Goal: Information Seeking & Learning: Compare options

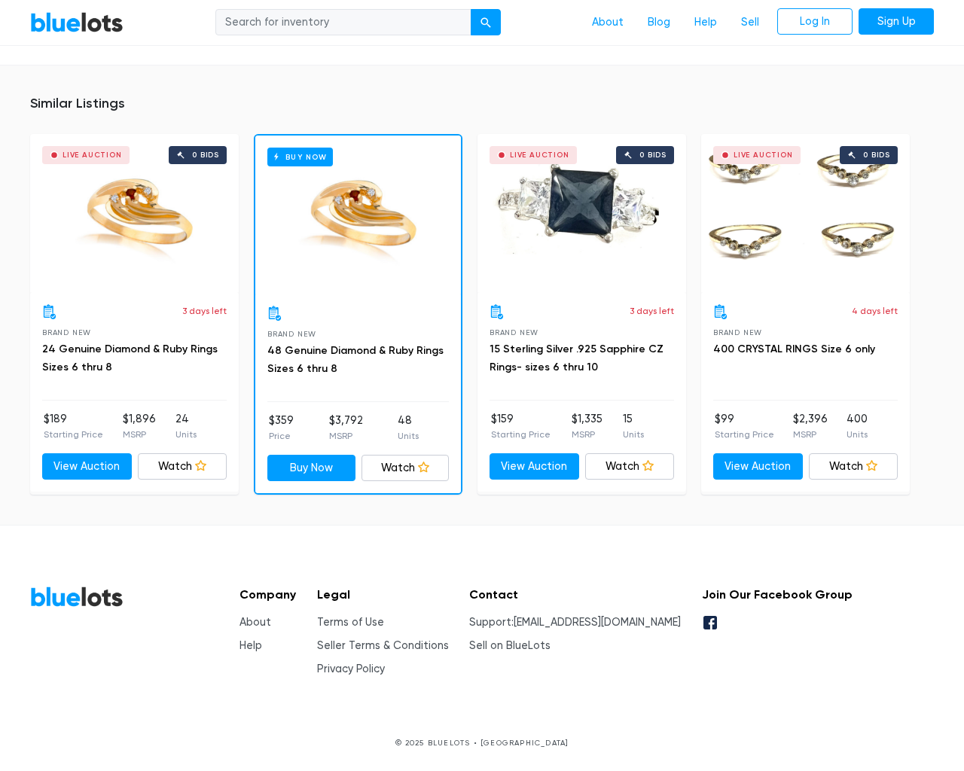
scroll to position [1060, 0]
type input "the"
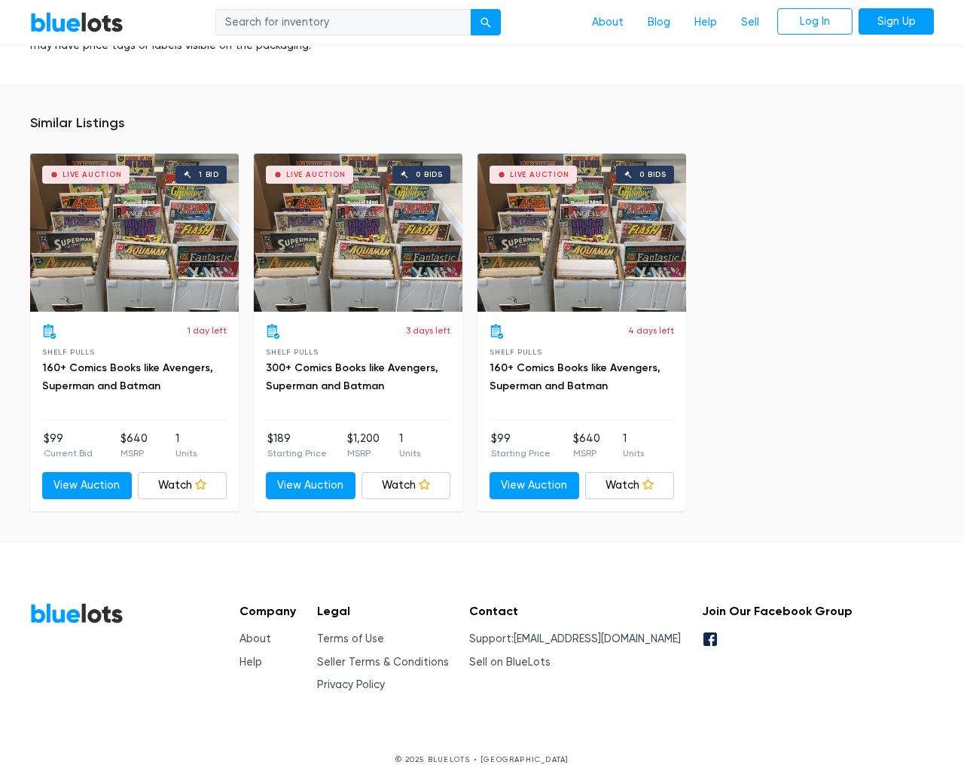
scroll to position [1071, 0]
type input "the"
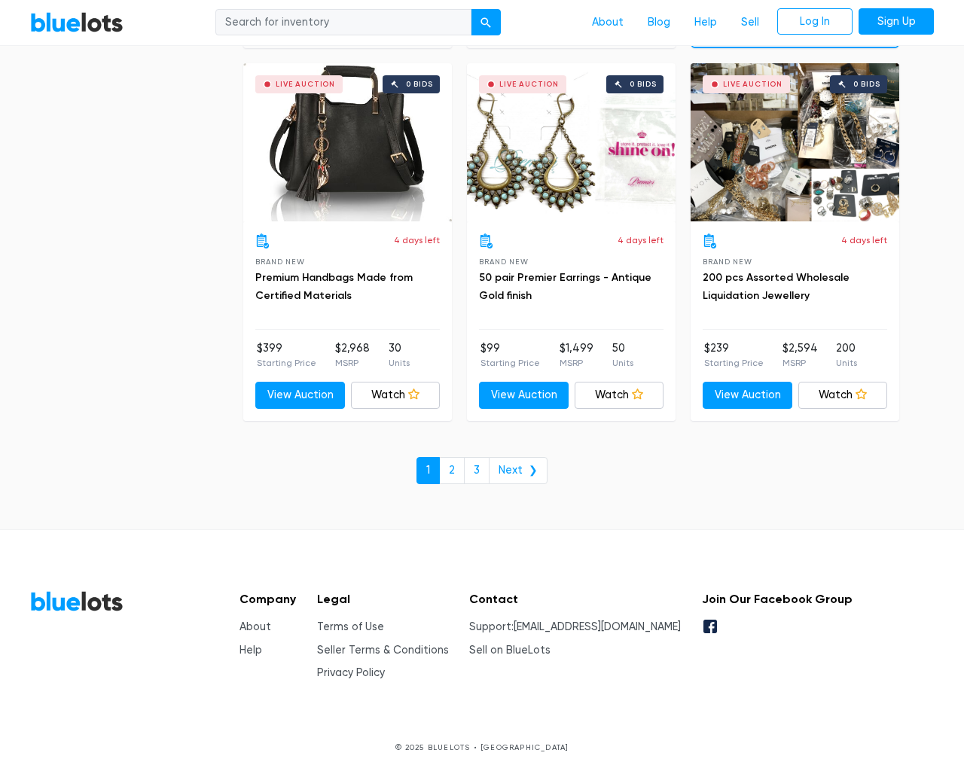
scroll to position [6429, 0]
type input "the"
type input "testing@example.com"
type input "e"
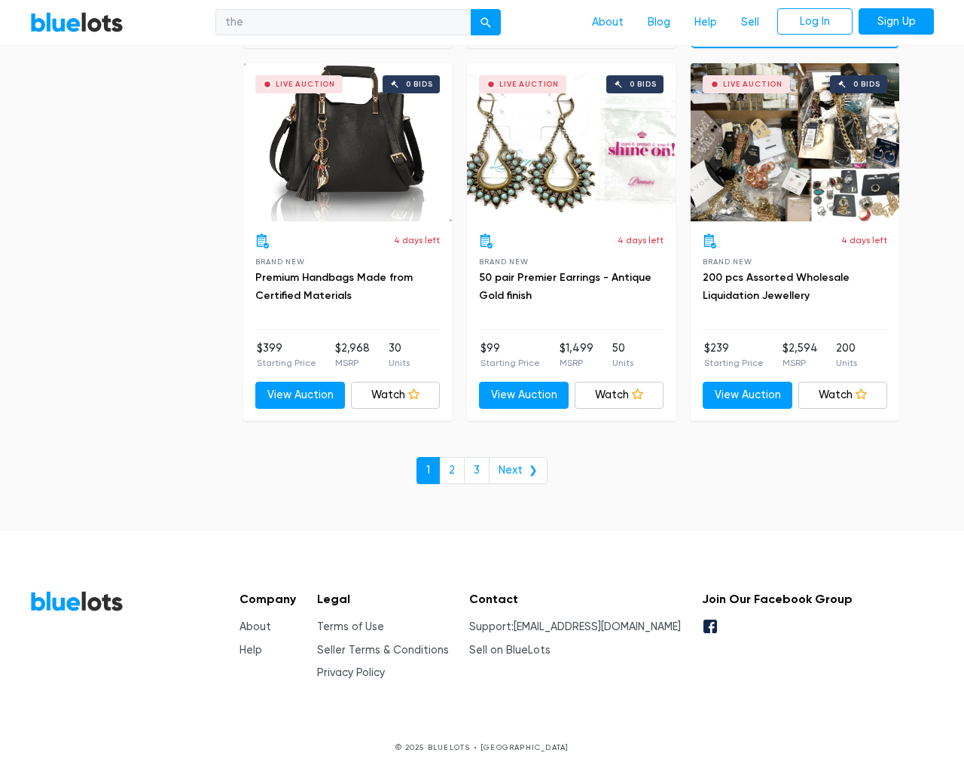
type input "e"
checkbox New"] "false"
type input "e"
checkbox Pulls"] "false"
checkbox input "false"
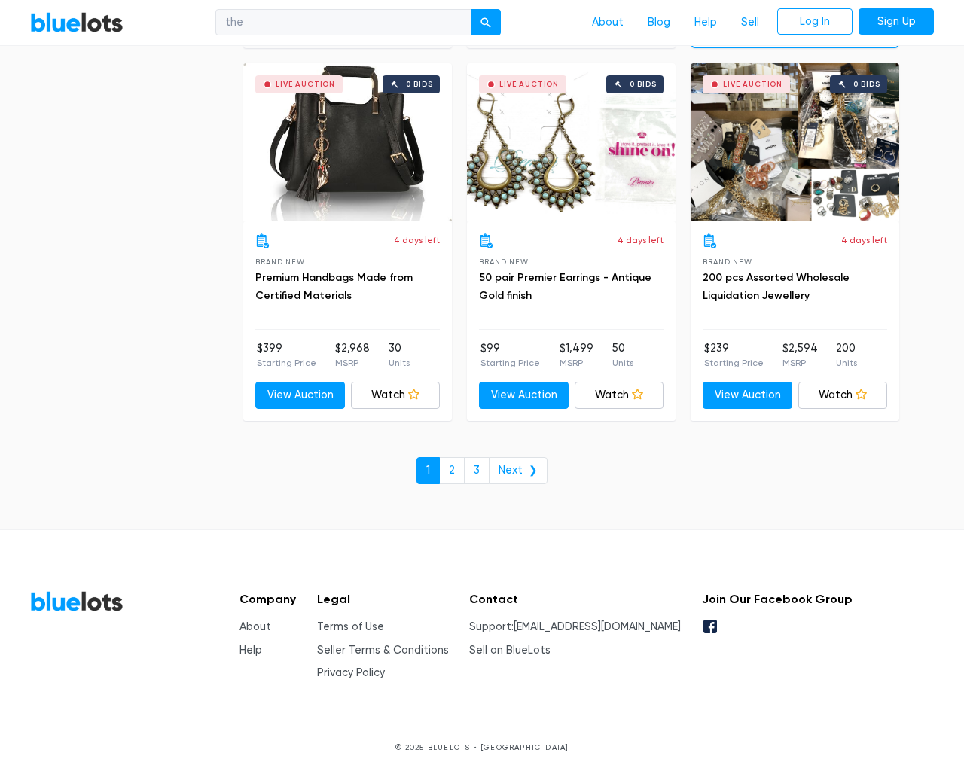
checkbox Accessories"] "false"
checkbox Beauty"] "false"
checkbox input "false"
checkbox Merchandise"] "false"
checkbox Baby"] "false"
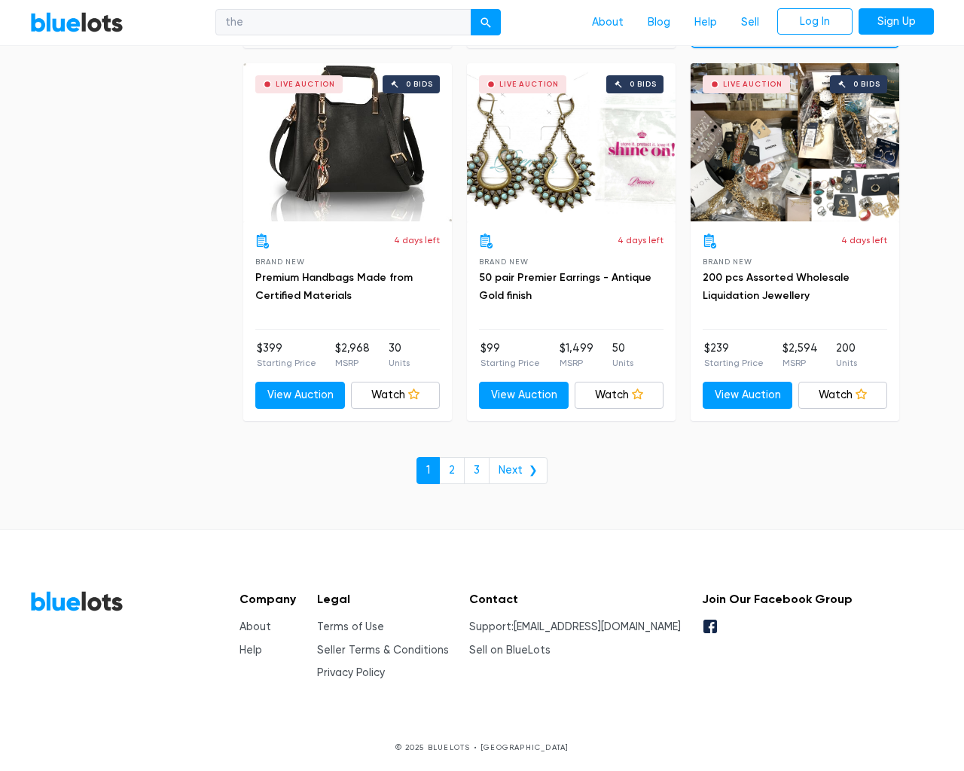
checkbox Garden"] "false"
checkbox input "false"
type input "e"
select select "50000"
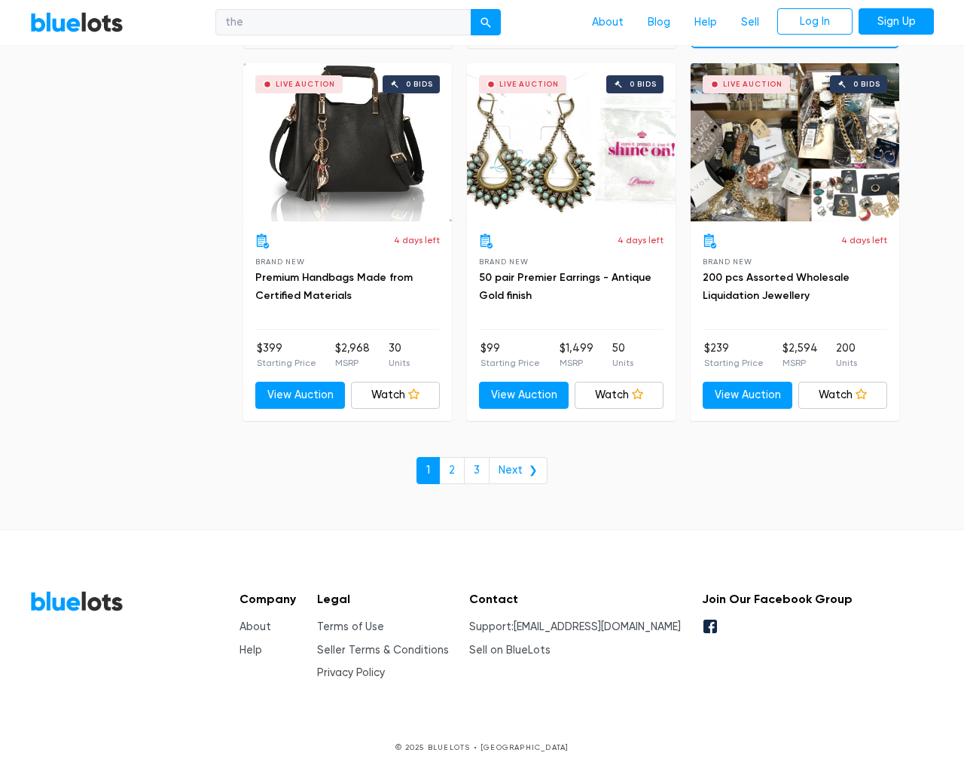
select select "50000"
select select "highest_price"
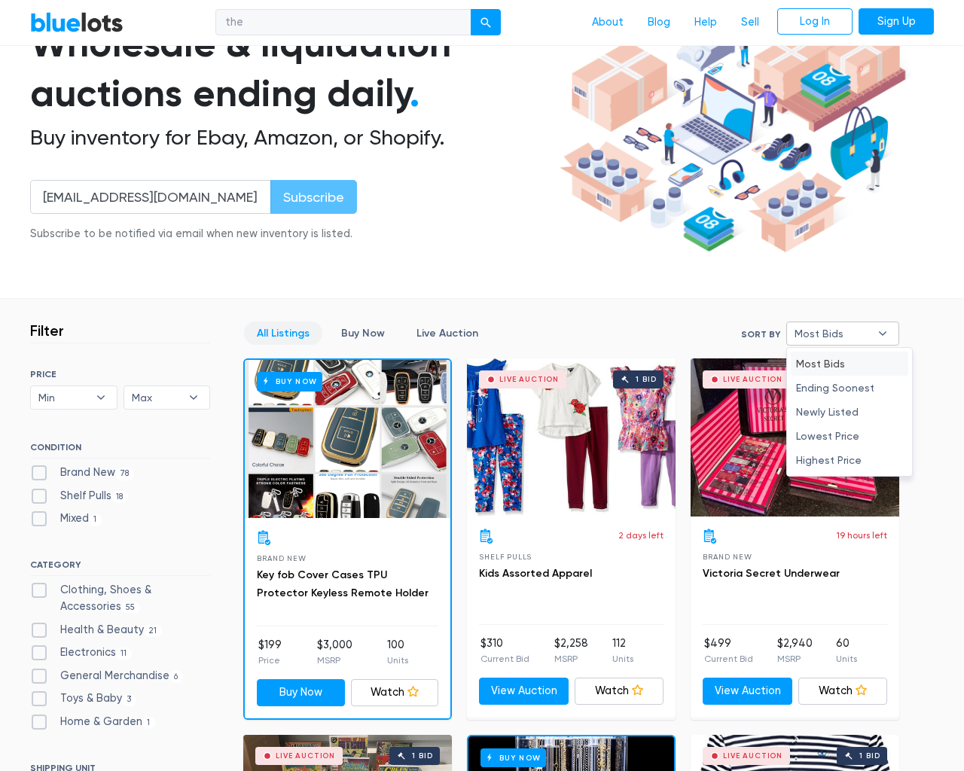
type input "e"
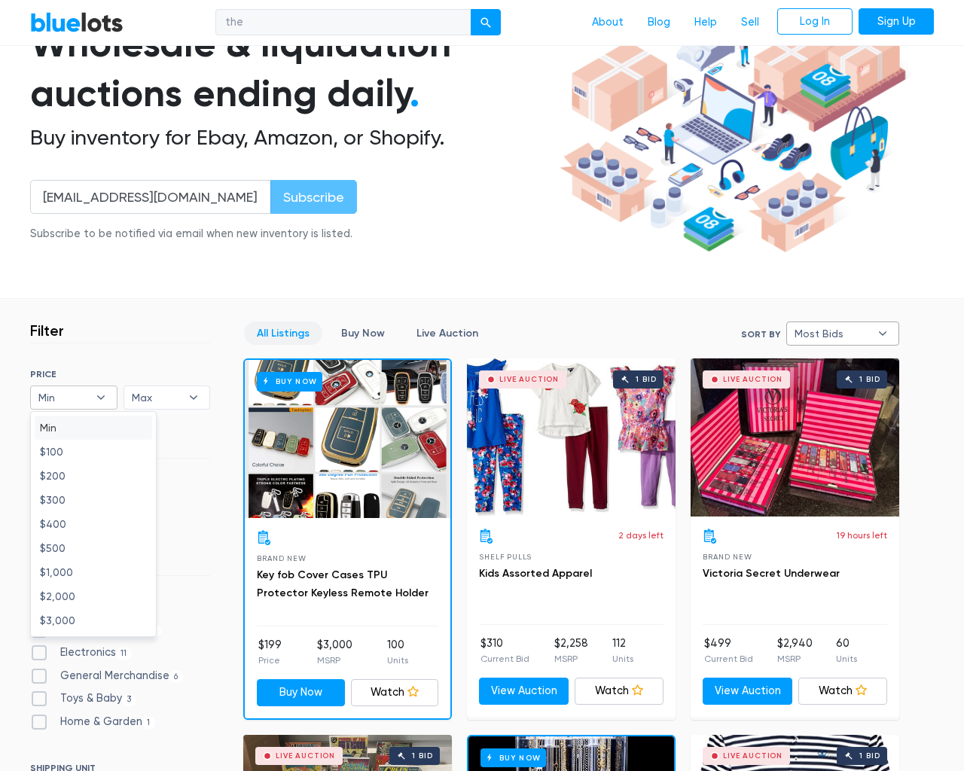
type input "e"
checkbox New"] "false"
checkbox Pulls"] "false"
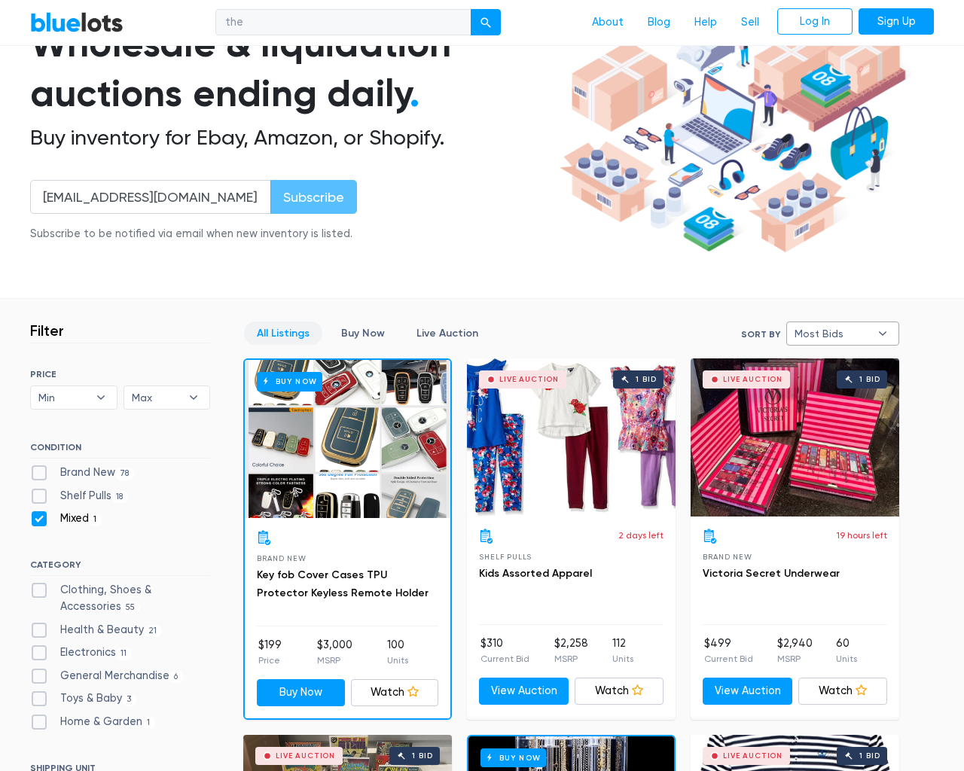
checkbox input "false"
checkbox Accessories"] "false"
checkbox Beauty"] "false"
checkbox input "false"
checkbox Merchandise"] "false"
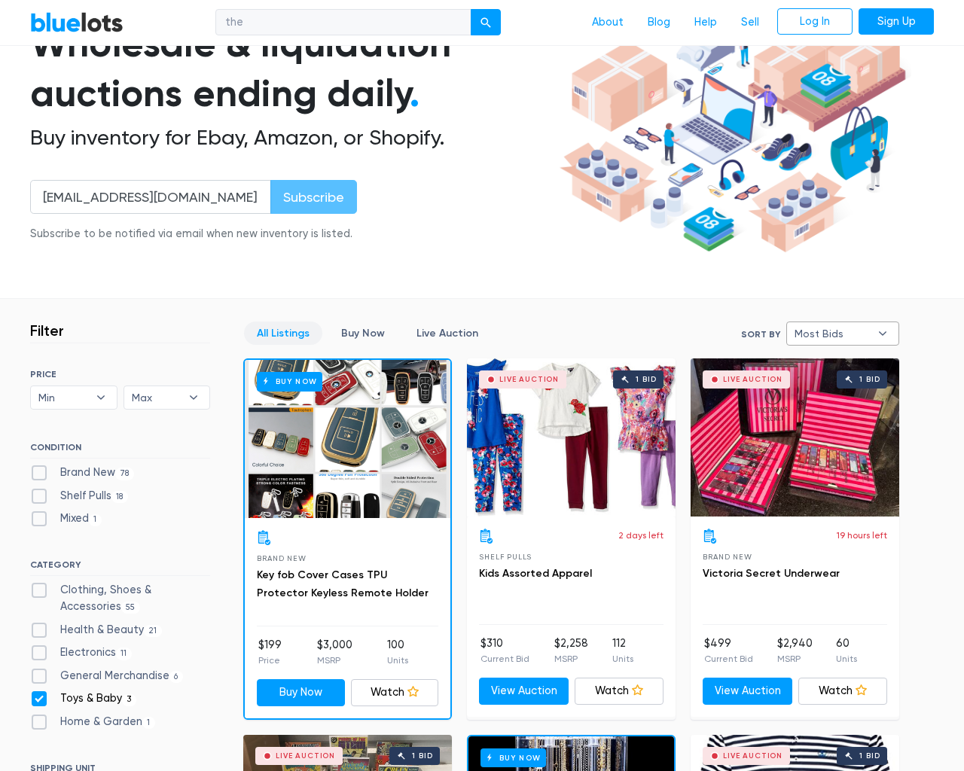
checkbox Baby"] "false"
checkbox Garden"] "false"
checkbox input "false"
type input "e"
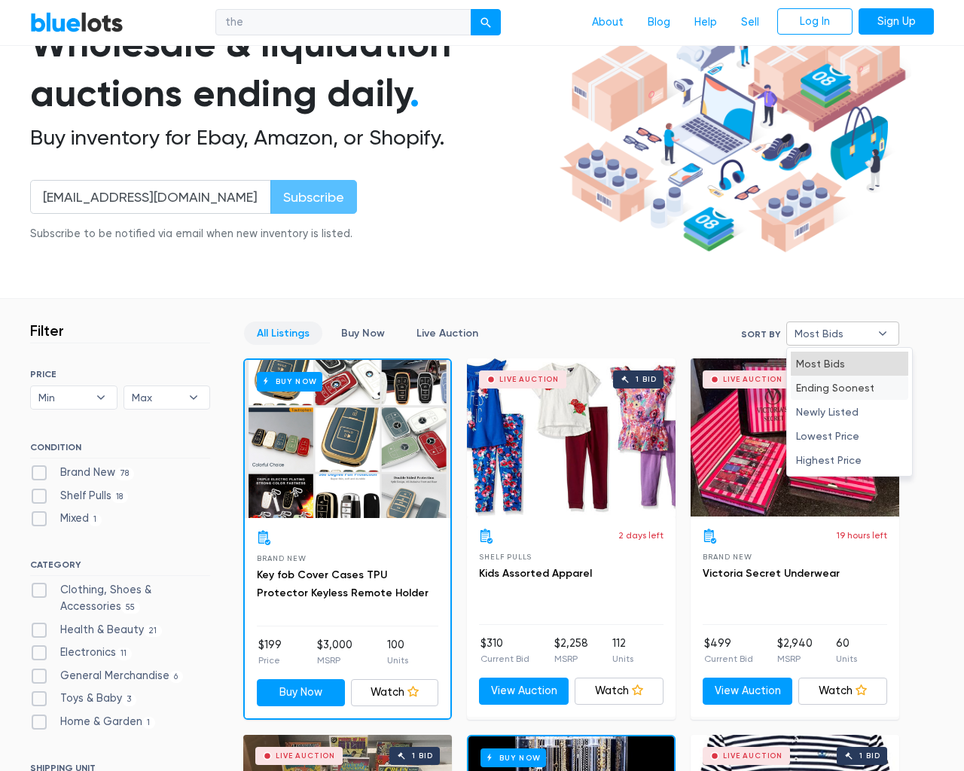
select select "most_bids"
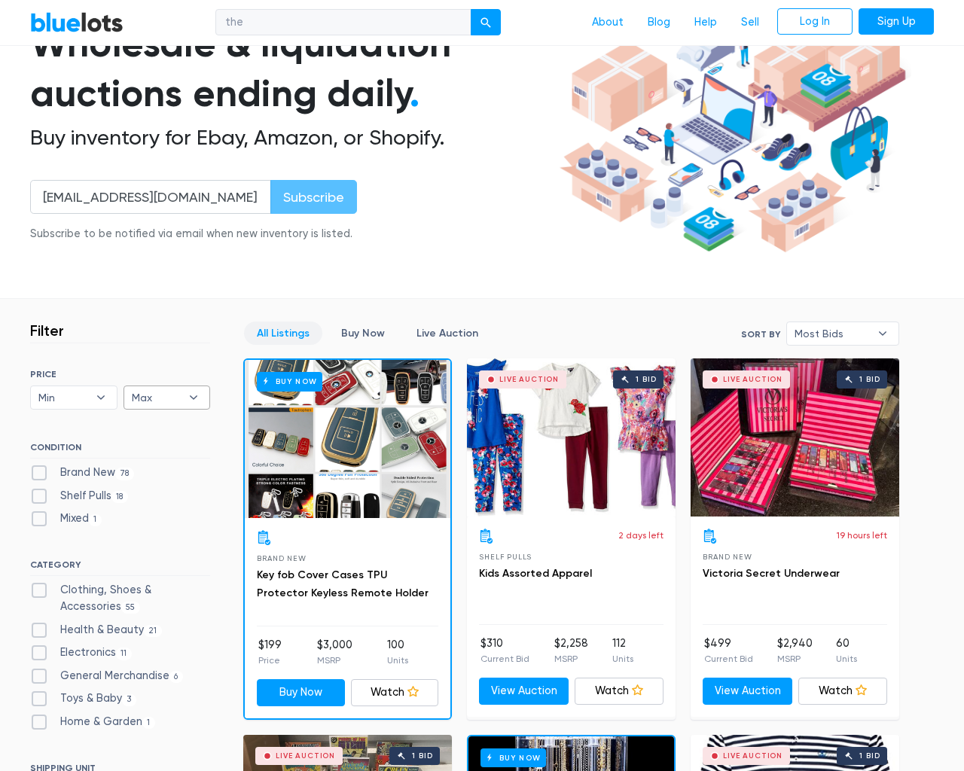
type input "e"
checkbox New"] "false"
checkbox Pulls"] "false"
checkbox input "false"
checkbox Accessories"] "false"
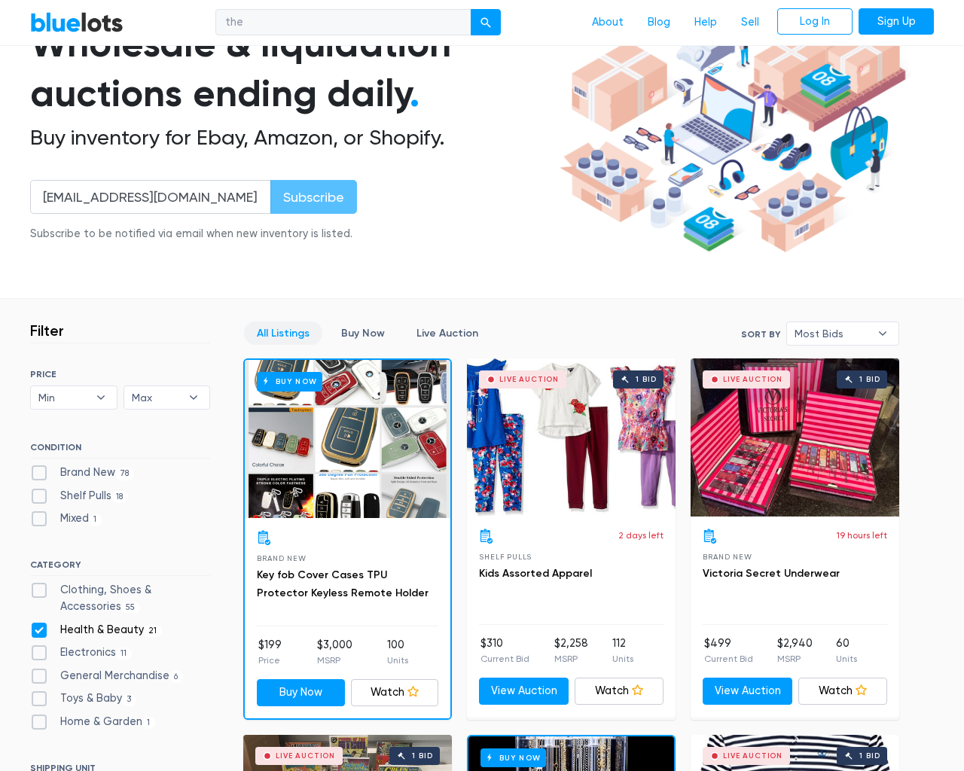
checkbox Beauty"] "false"
checkbox input "false"
checkbox Merchandise"] "false"
checkbox Baby"] "false"
checkbox Garden"] "false"
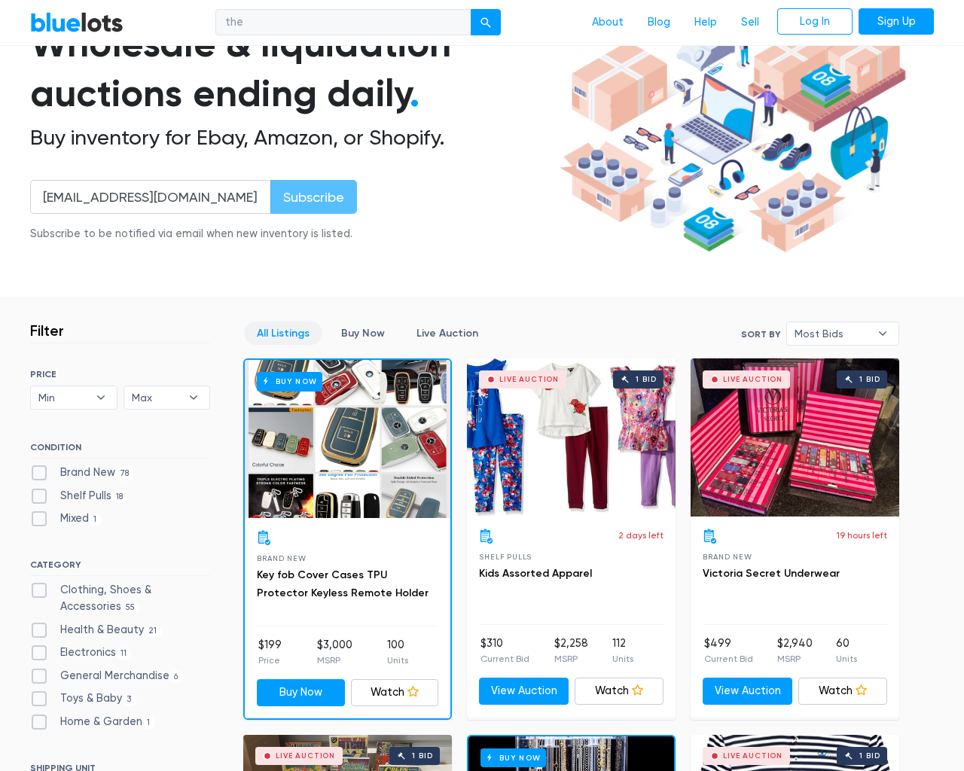
checkbox input "false"
type input "e"
select select
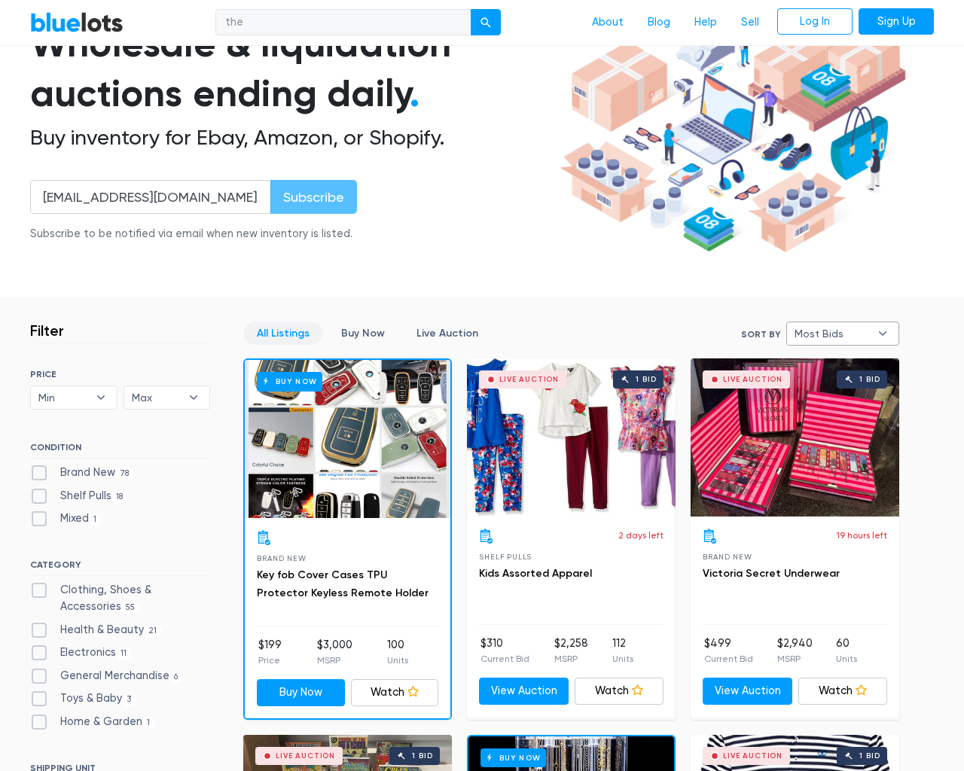
select select
select select "most_bids"
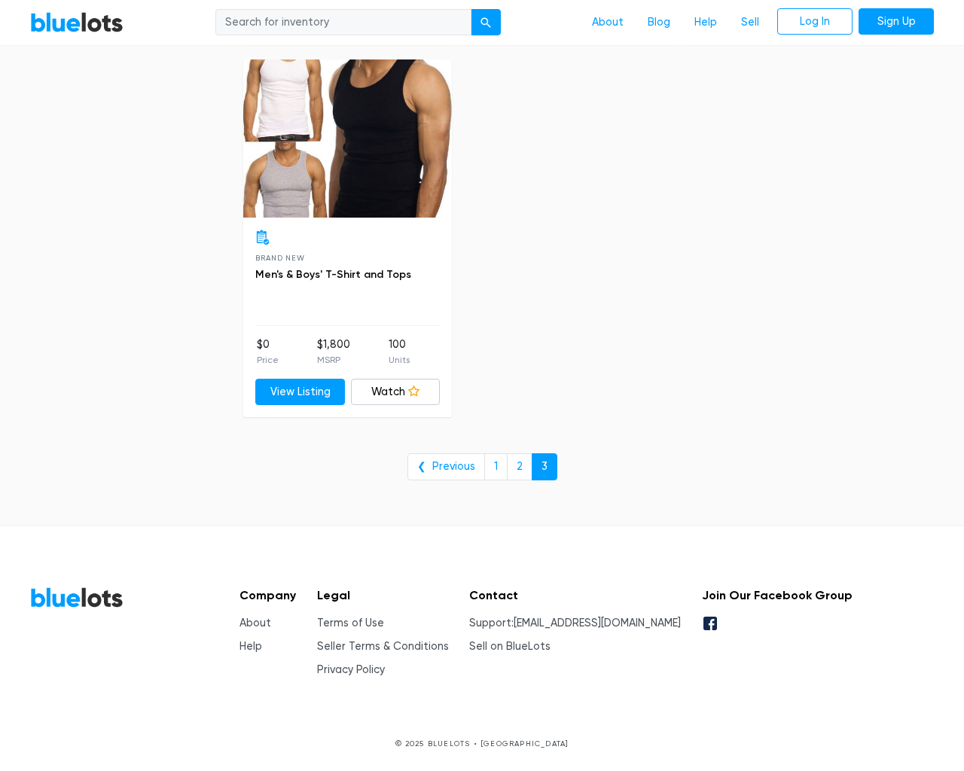
scroll to position [1591, 0]
type input "the"
type input "e"
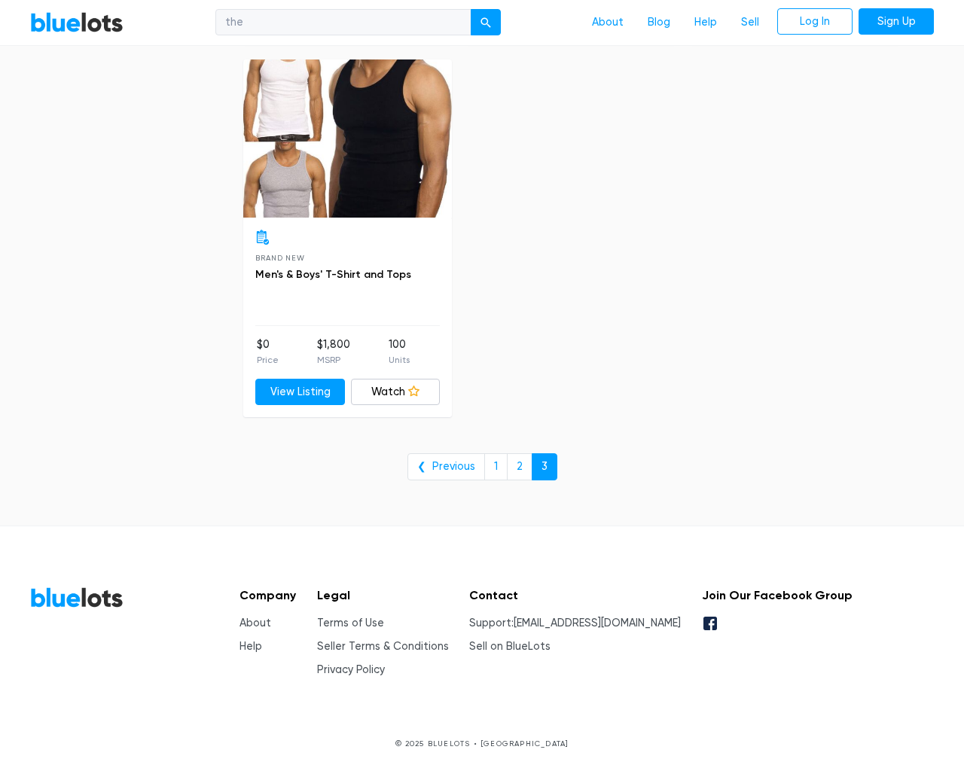
checkbox New"] "false"
type input "e"
checkbox Pulls"] "false"
checkbox input "false"
checkbox Accessories"] "false"
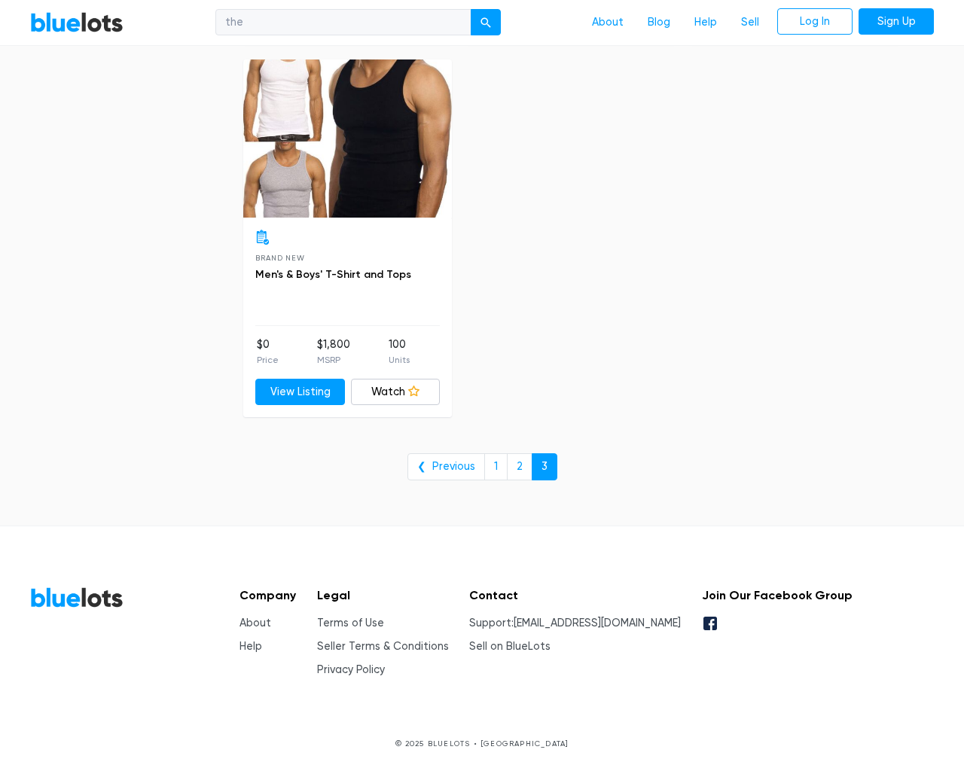
checkbox Beauty"] "false"
checkbox input "false"
checkbox Merchandise"] "false"
checkbox Baby"] "false"
checkbox Garden"] "false"
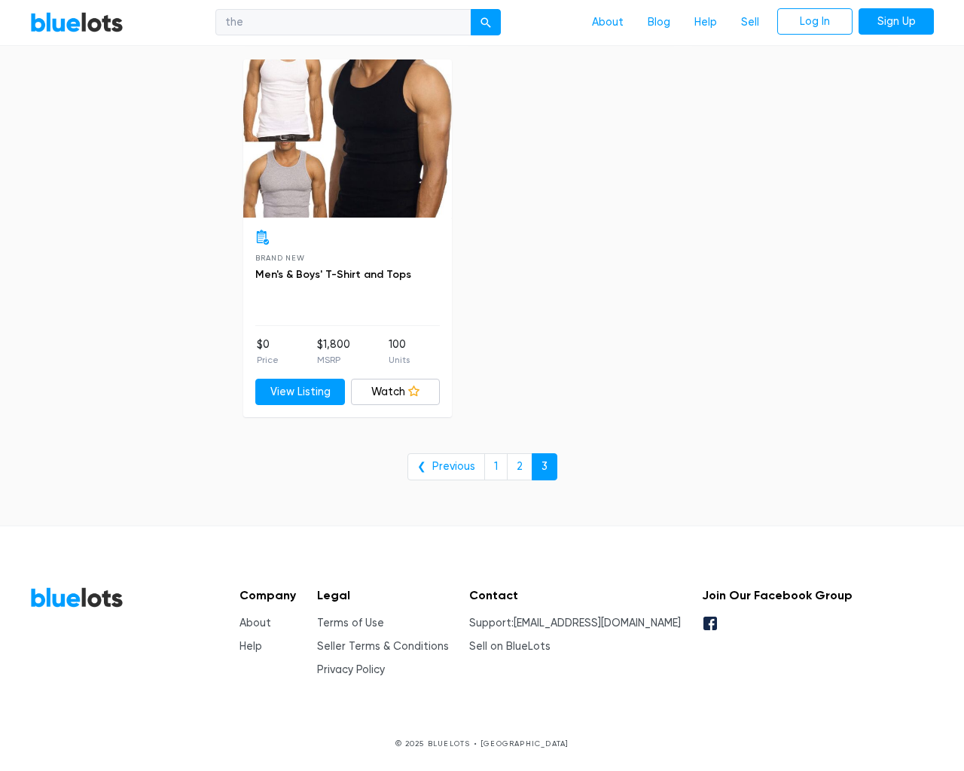
checkbox input "false"
type input "e"
select select "10000"
select select "50000"
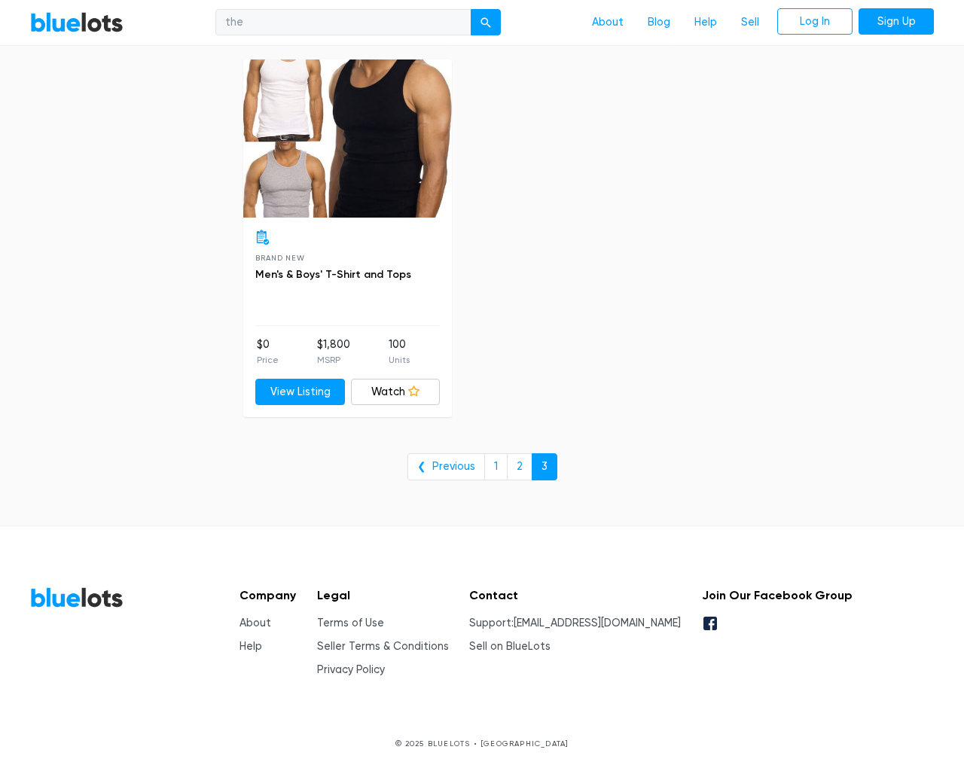
select select "10000"
select select "50000"
select select "ending_soonest"
select select "50000"
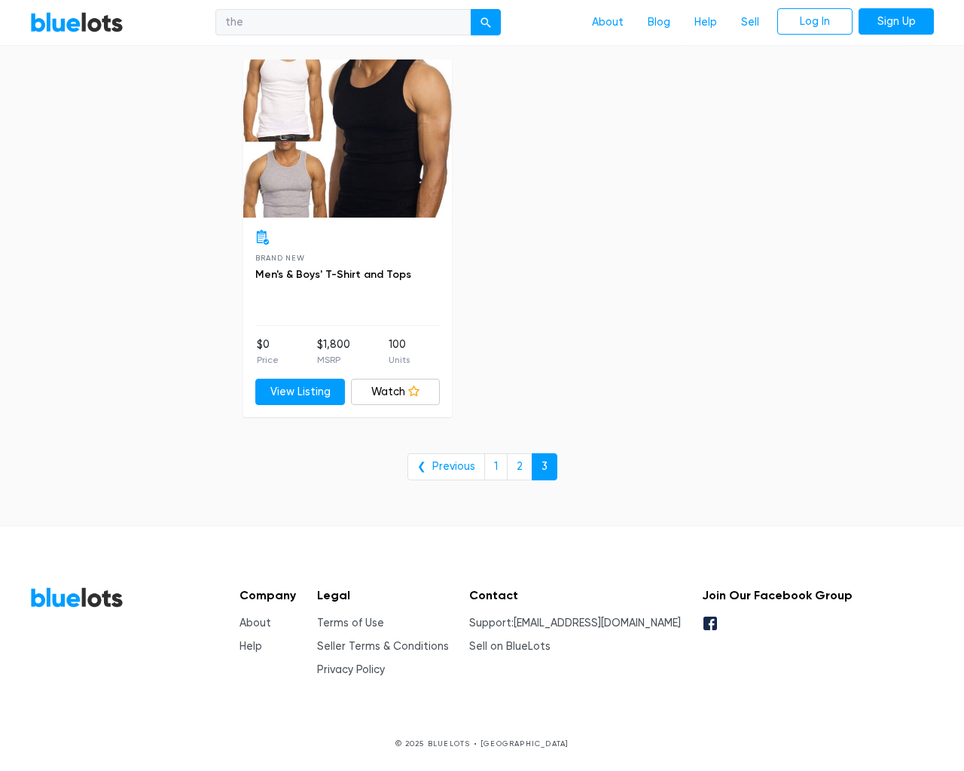
select select "highest_price"
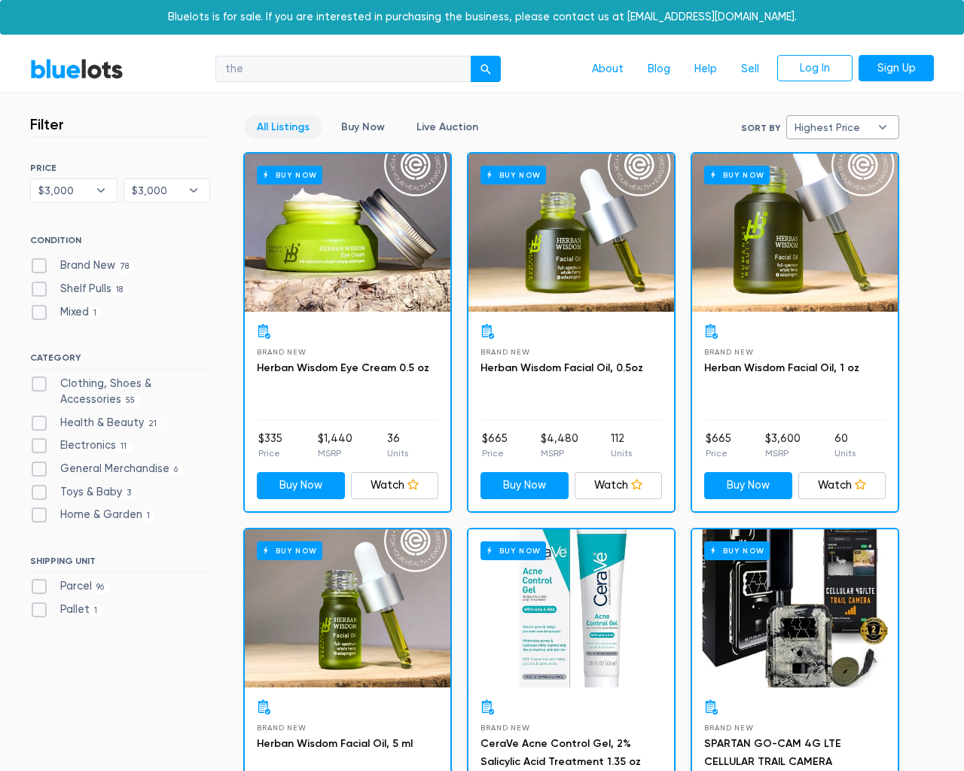
select select "300000"
select select "highest_price"
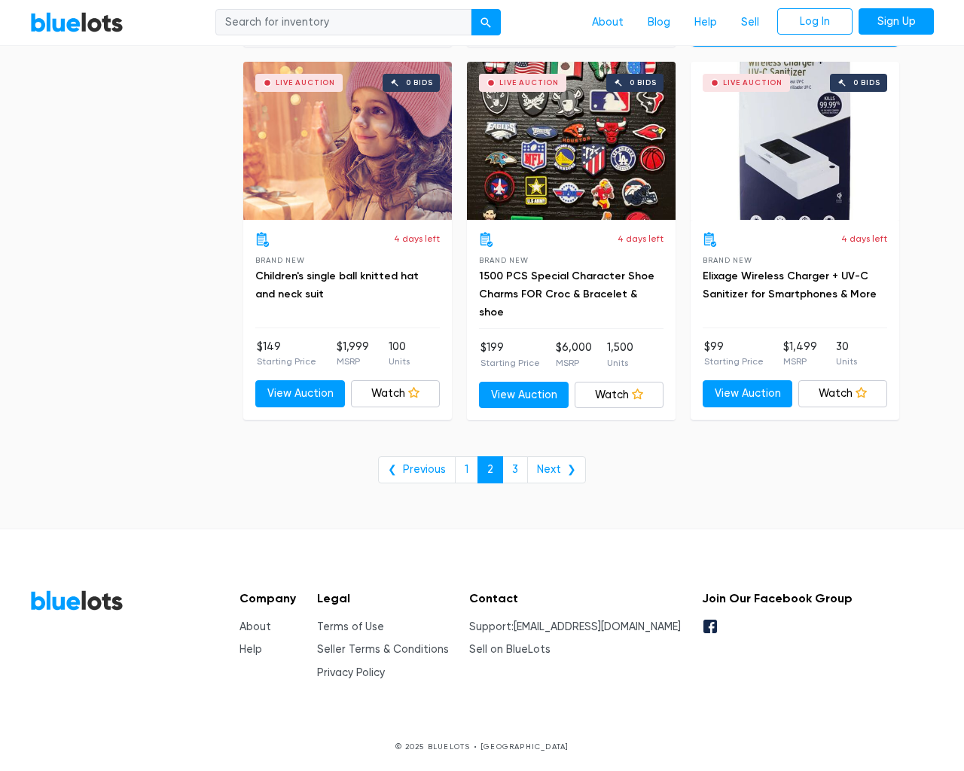
scroll to position [6080, 0]
type input "the"
type input "e"
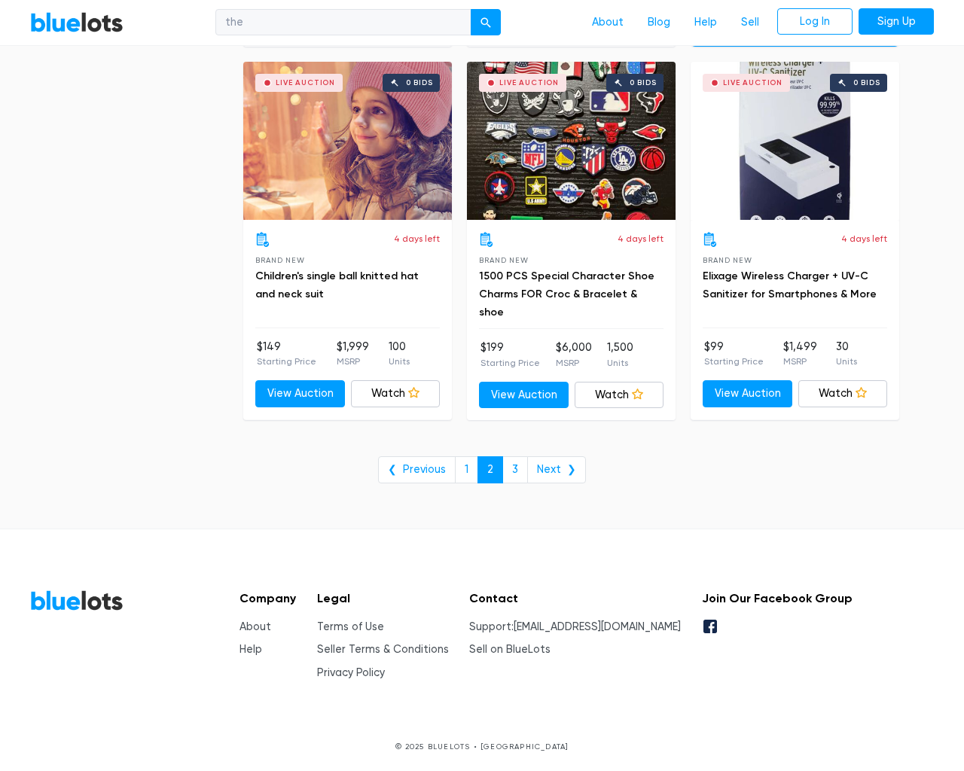
checkbox New"] "false"
type input "e"
checkbox Pulls"] "false"
checkbox input "false"
checkbox Accessories"] "false"
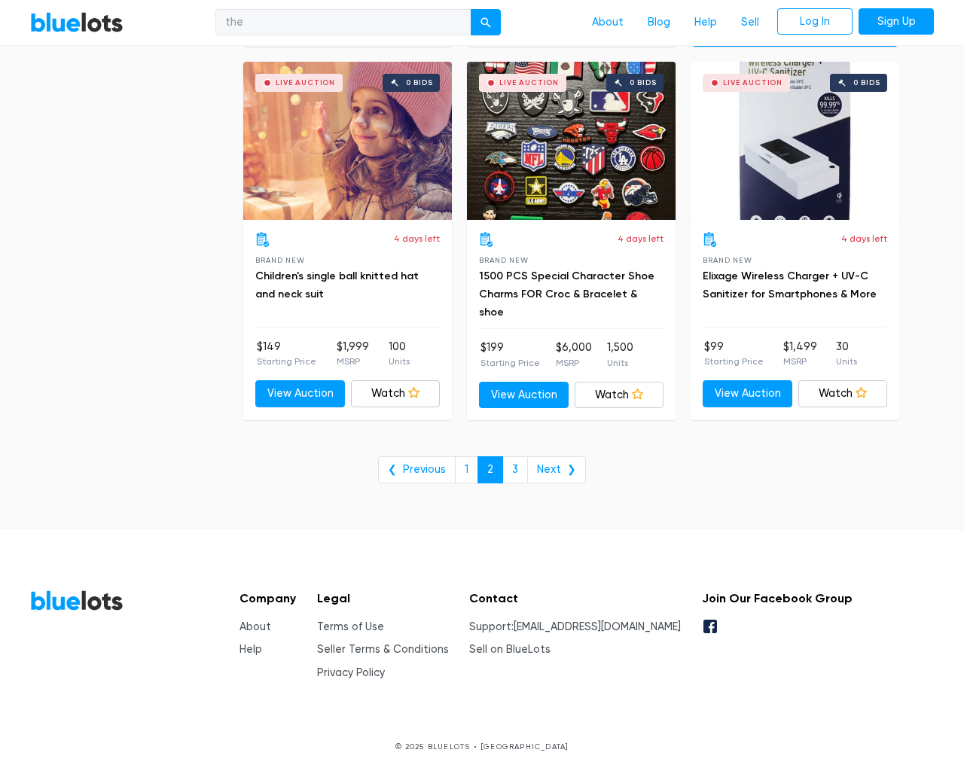
checkbox Beauty"] "false"
checkbox input "false"
checkbox Merchandise"] "false"
checkbox Baby"] "false"
checkbox Garden"] "false"
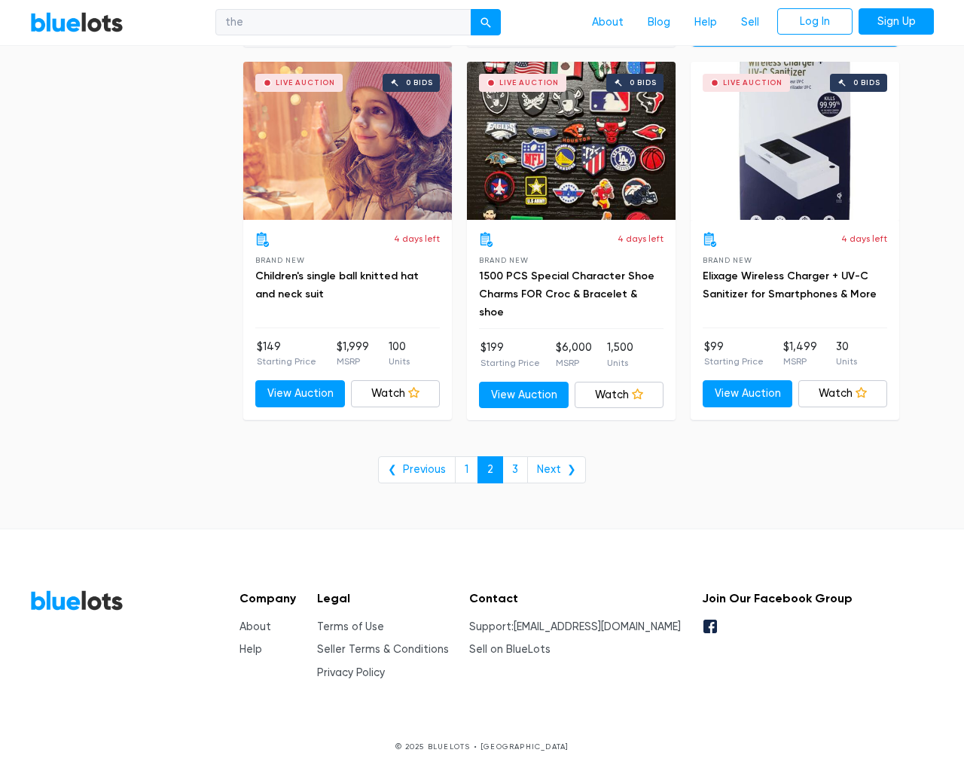
checkbox input "false"
type input "e"
select select "50000"
select select "10000"
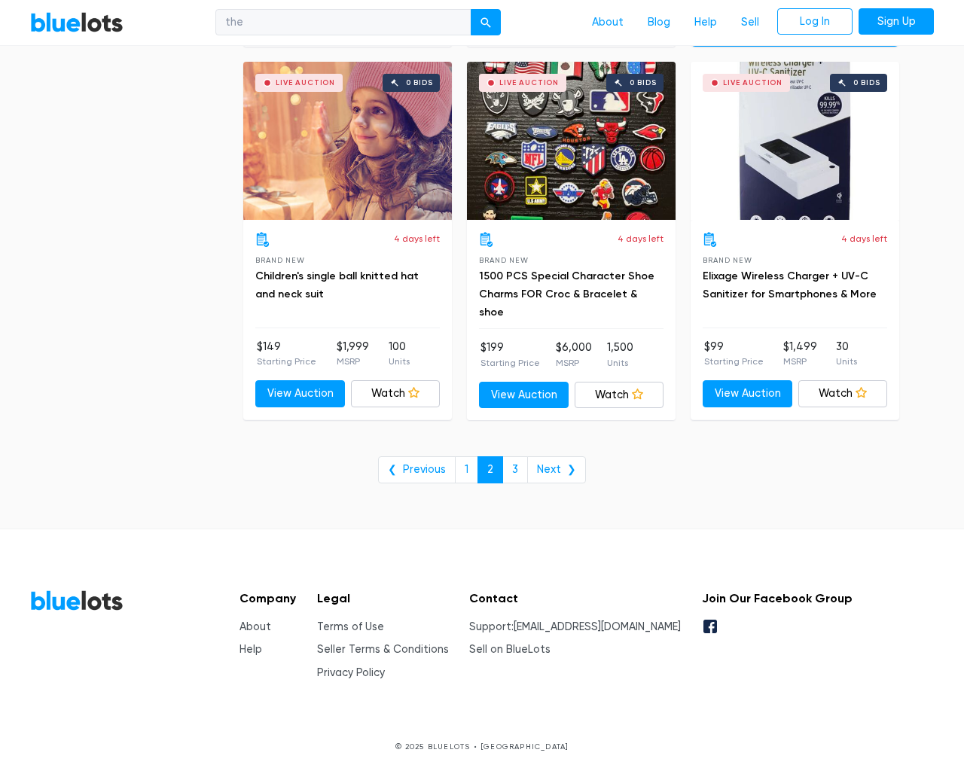
select select "50000"
select select "ending_soonest"
select select "50000"
select select "highest_price"
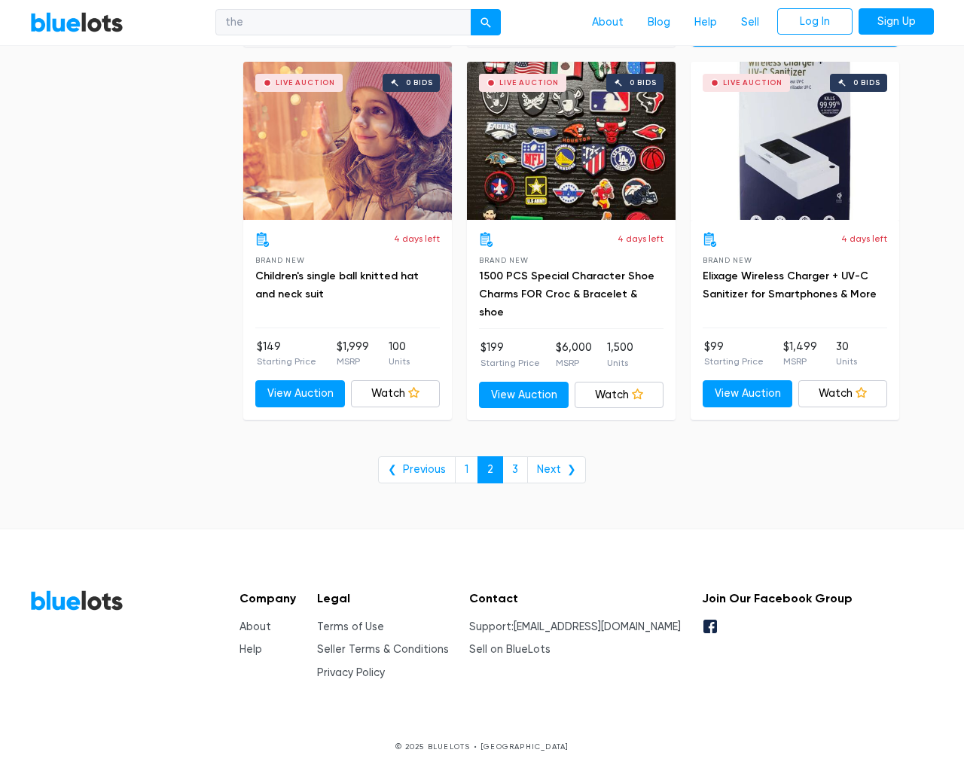
scroll to position [0, 0]
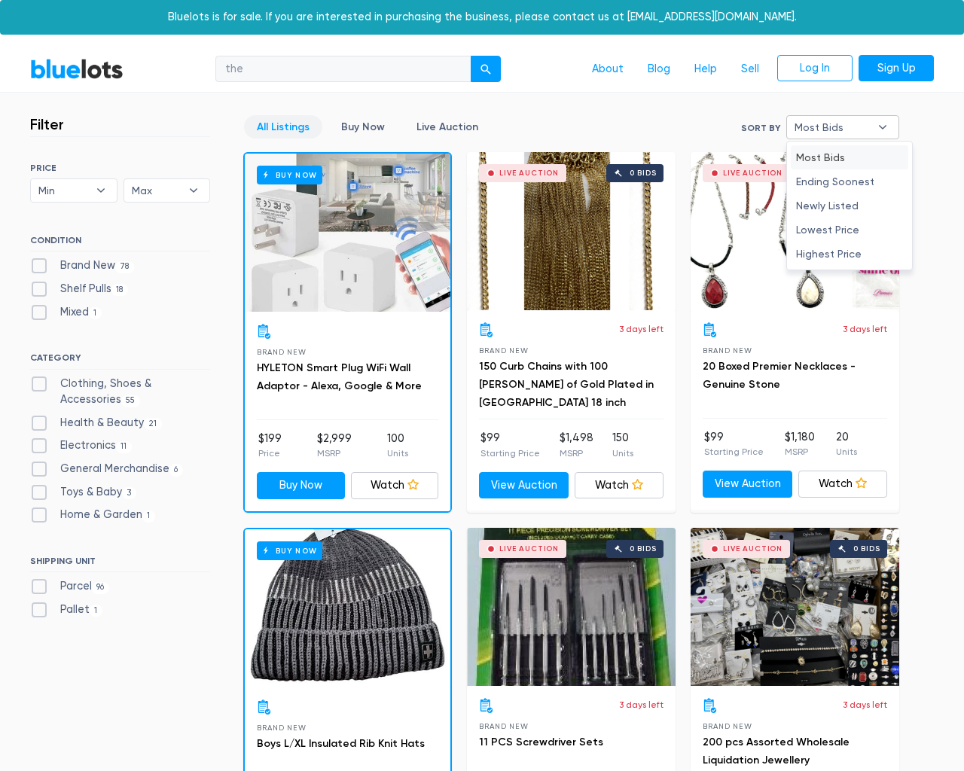
type input "e"
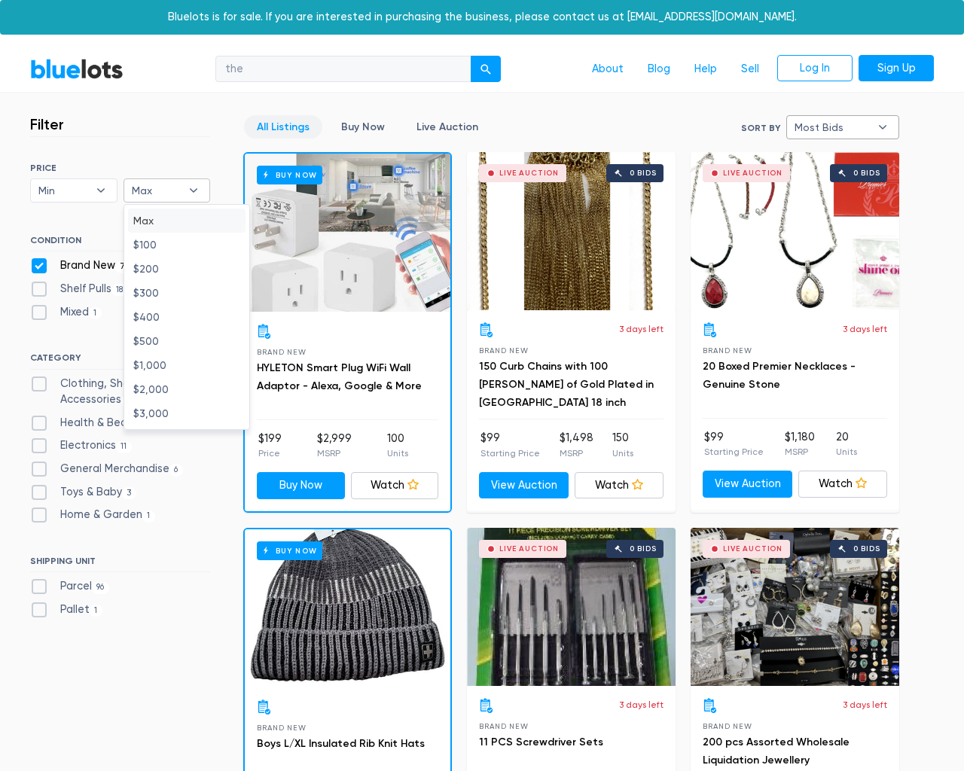
checkbox New"] "false"
checkbox Pulls"] "false"
checkbox input "false"
checkbox Accessories"] "false"
checkbox Beauty"] "false"
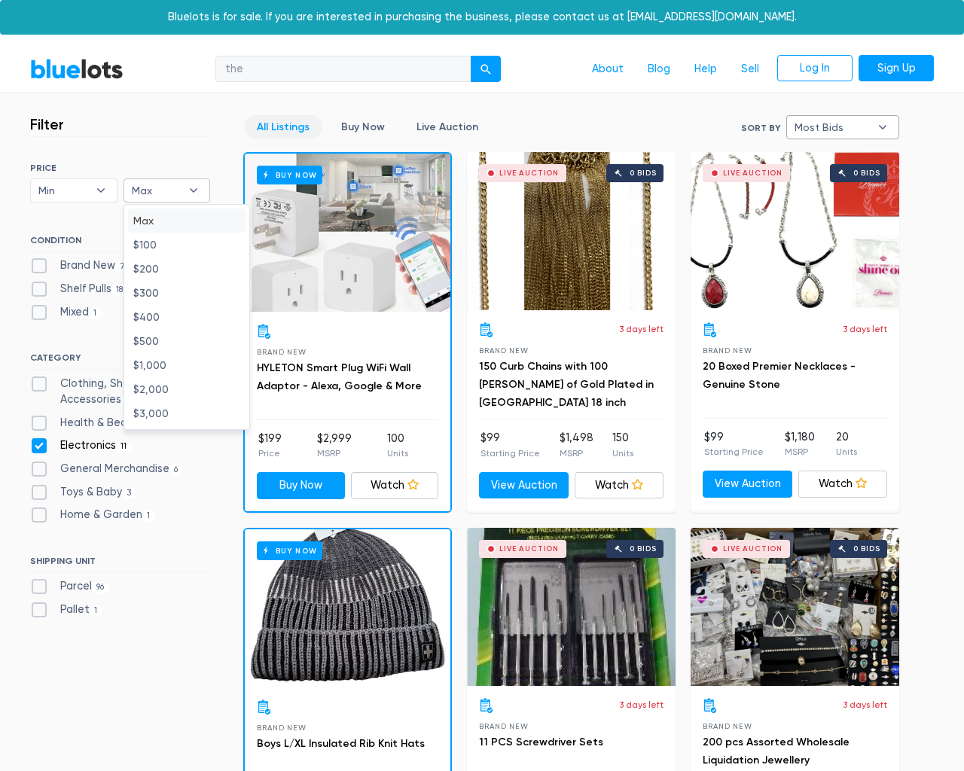
checkbox input "false"
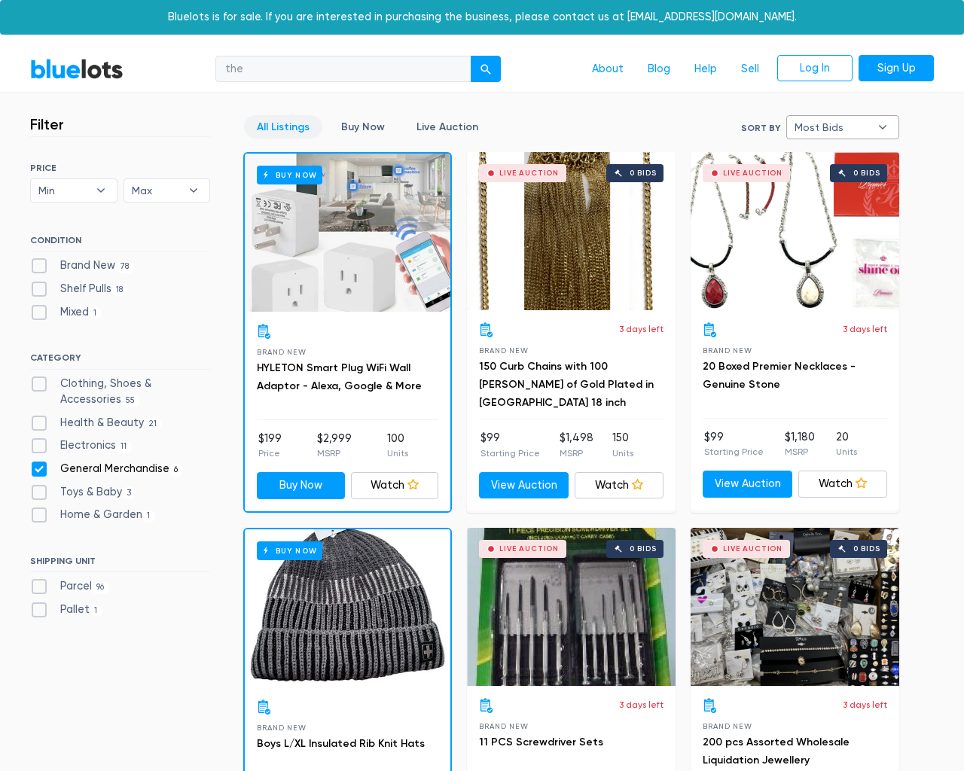
checkbox Merchandise"] "false"
checkbox Baby"] "false"
checkbox Garden"] "false"
checkbox input "false"
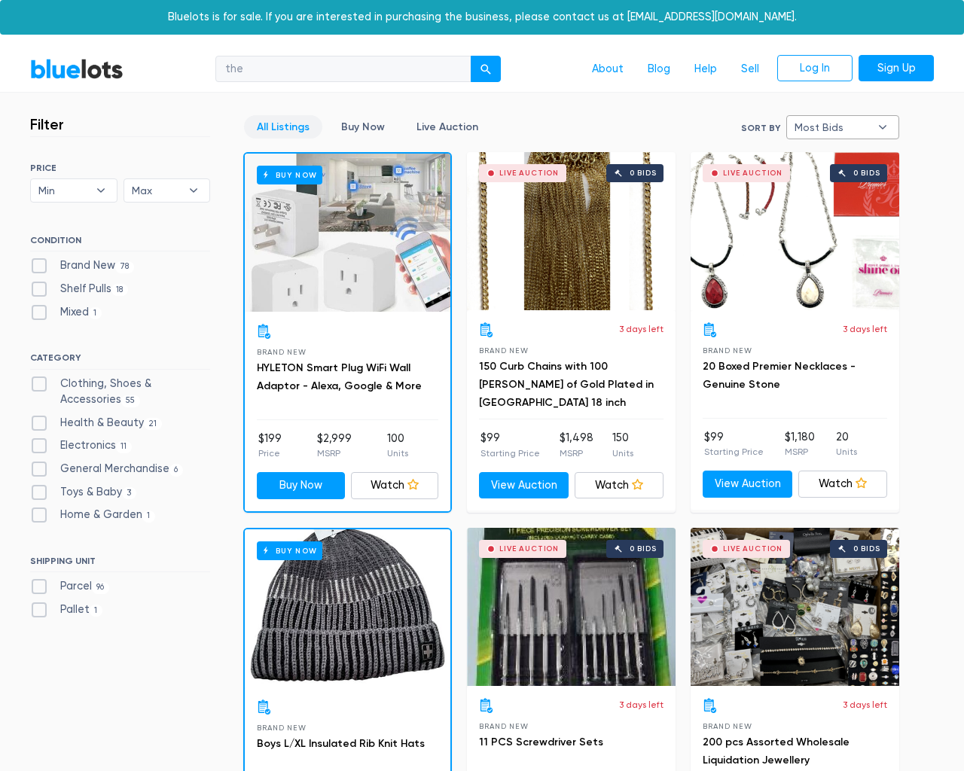
type input "e"
select select "most_bids"
type input "e"
checkbox New"] "false"
checkbox Pulls"] "false"
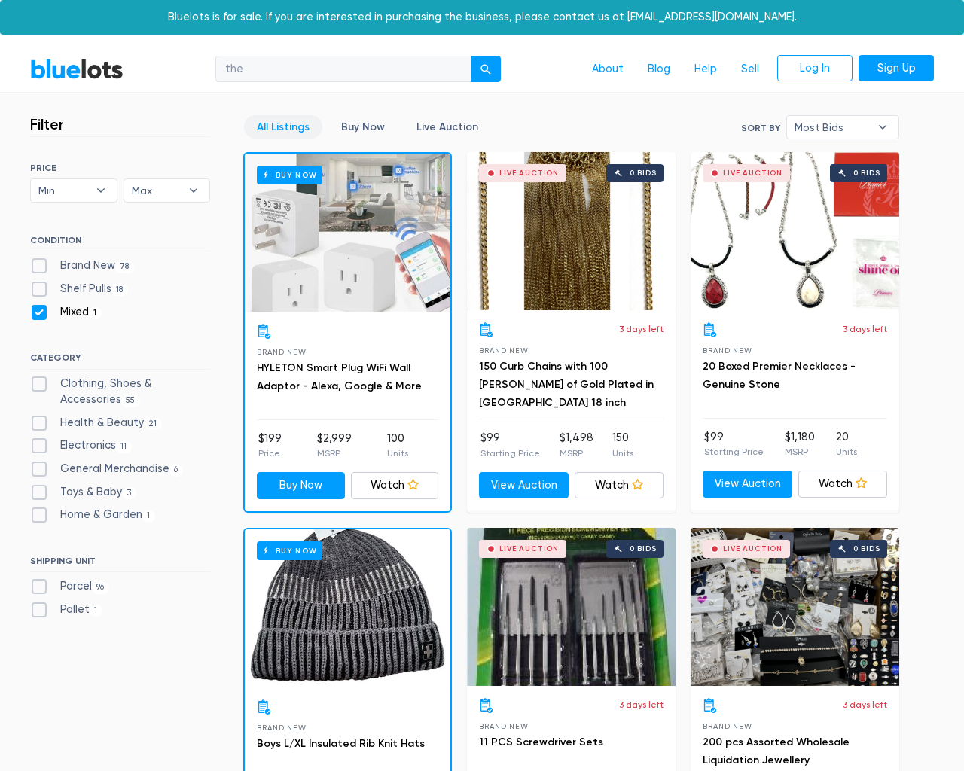
checkbox input "false"
checkbox Accessories"] "false"
checkbox Beauty"] "false"
checkbox input "false"
checkbox Merchandise"] "false"
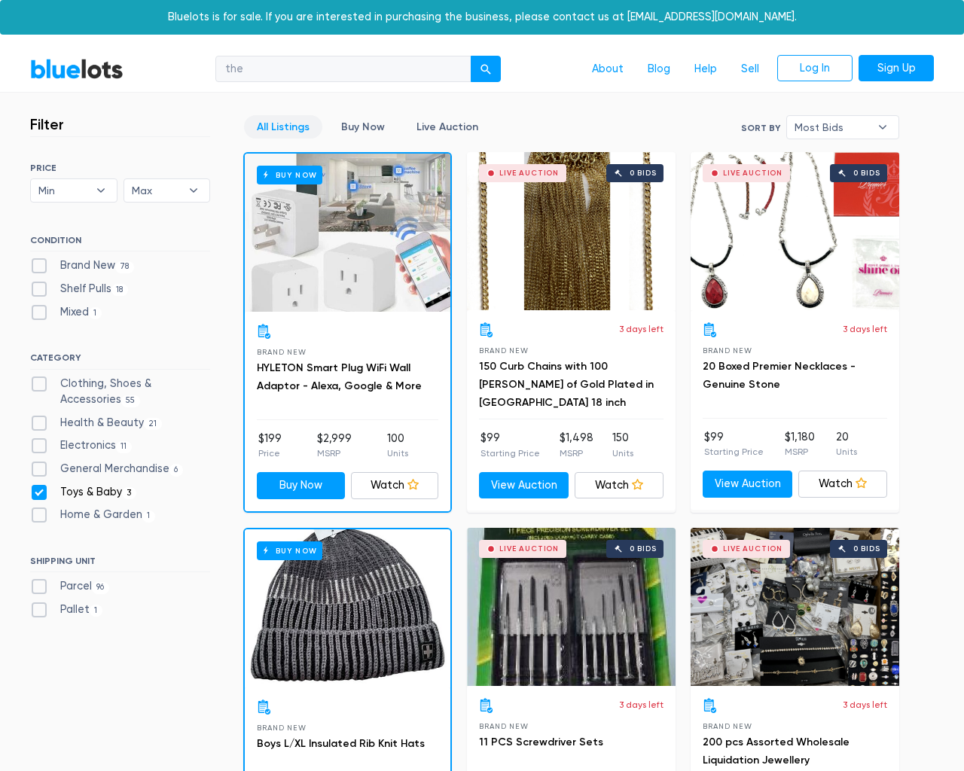
checkbox Baby"] "false"
checkbox Garden"] "false"
checkbox input "false"
type input "e"
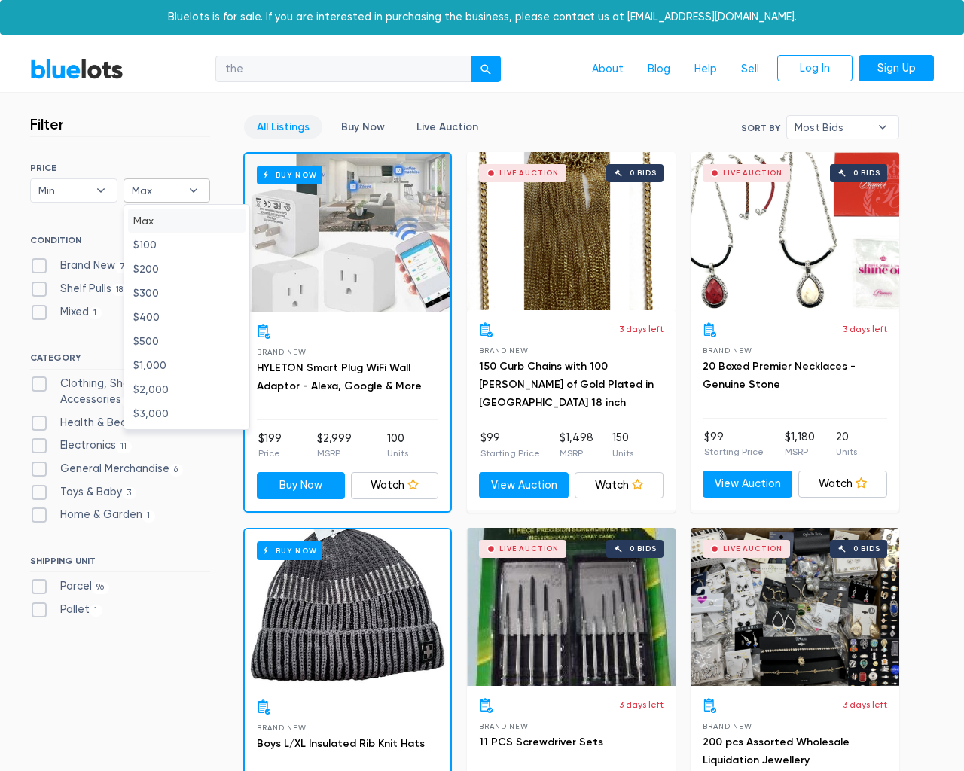
type input "e"
select select
select select "most_bids"
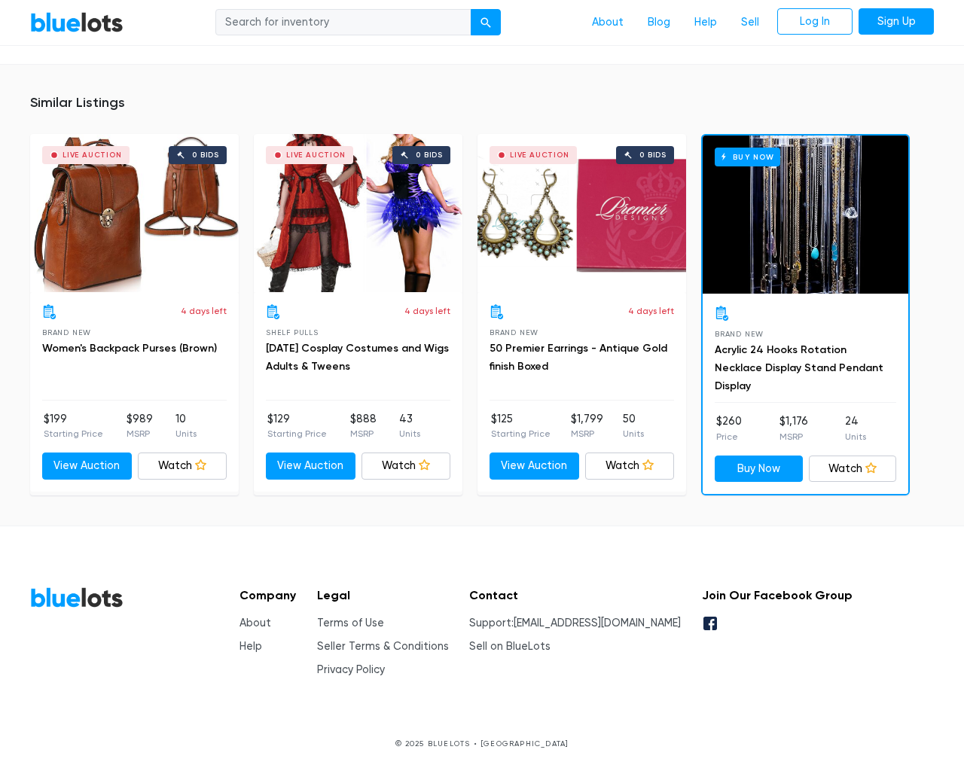
scroll to position [957, 0]
type input "the"
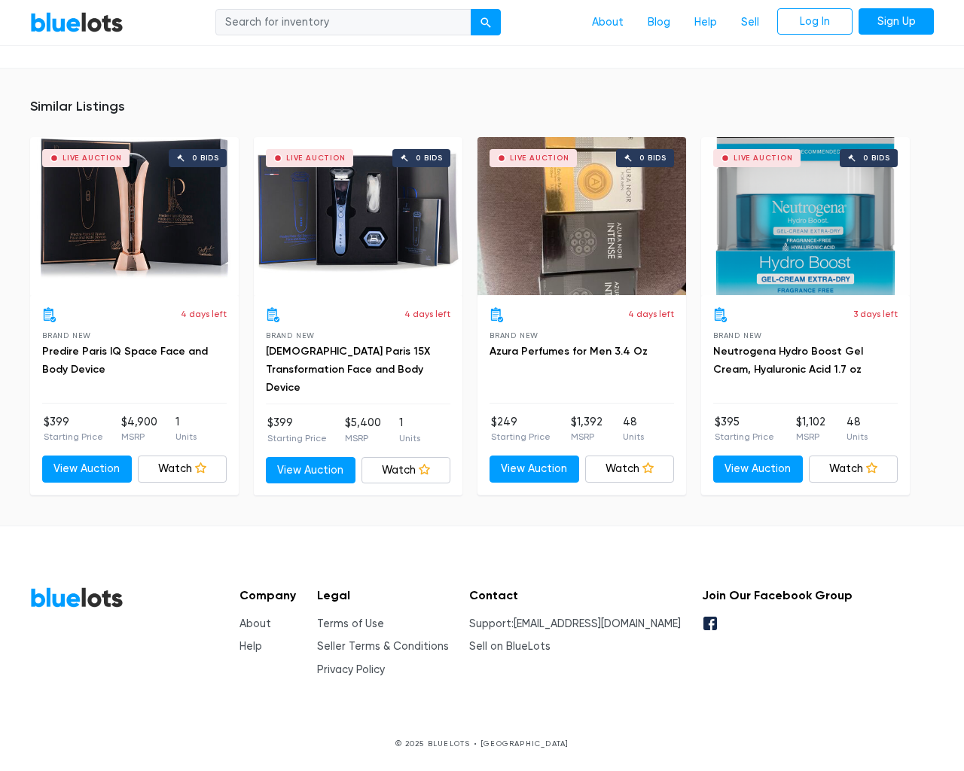
scroll to position [987, 0]
type input "the"
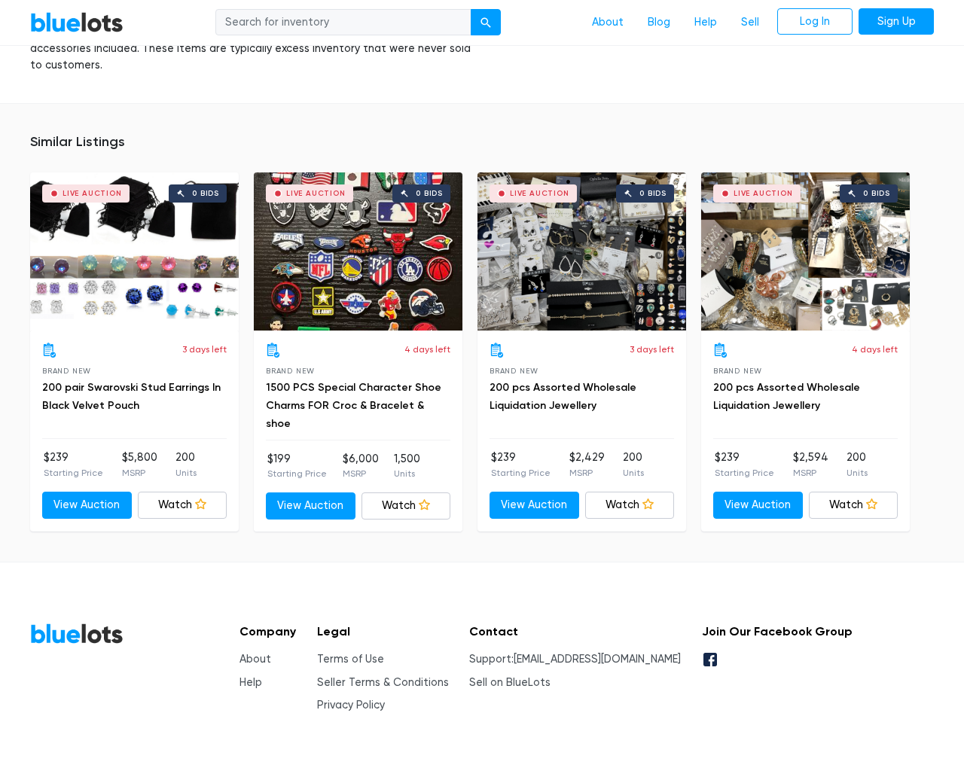
scroll to position [1068, 0]
type input "the"
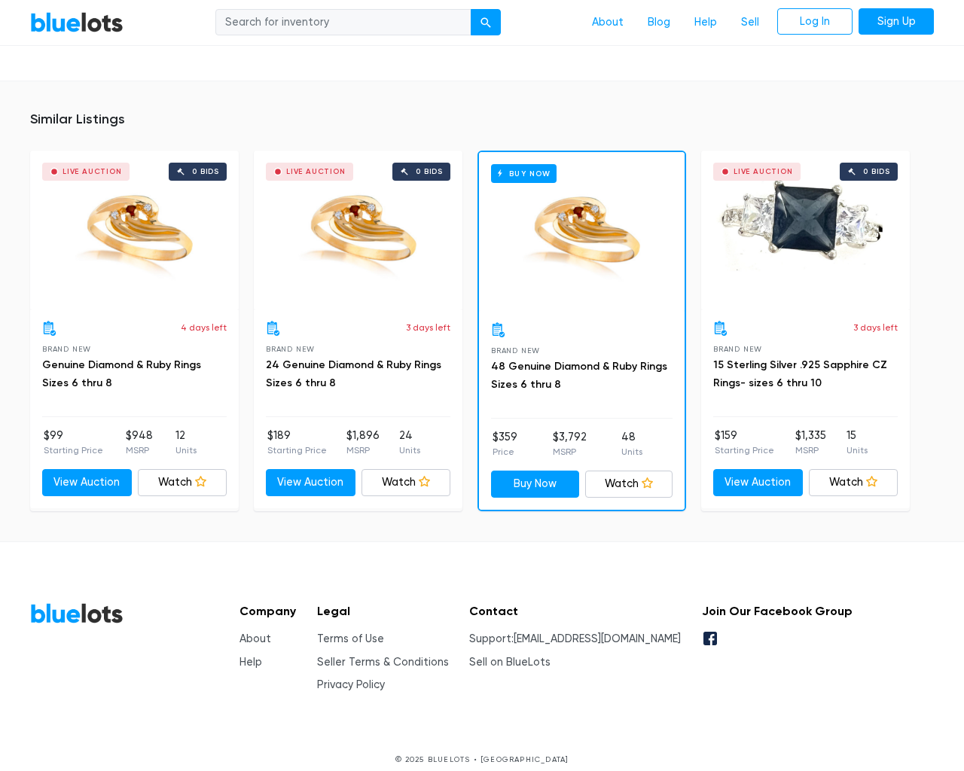
scroll to position [941, 0]
type input "the"
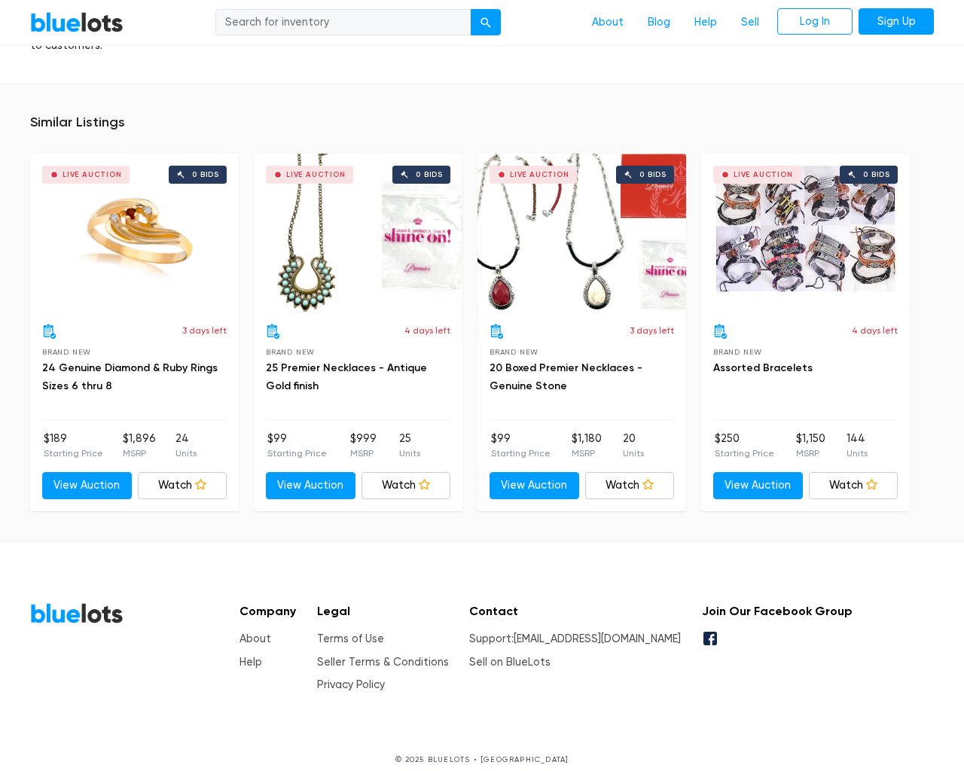
scroll to position [1072, 0]
type input "the"
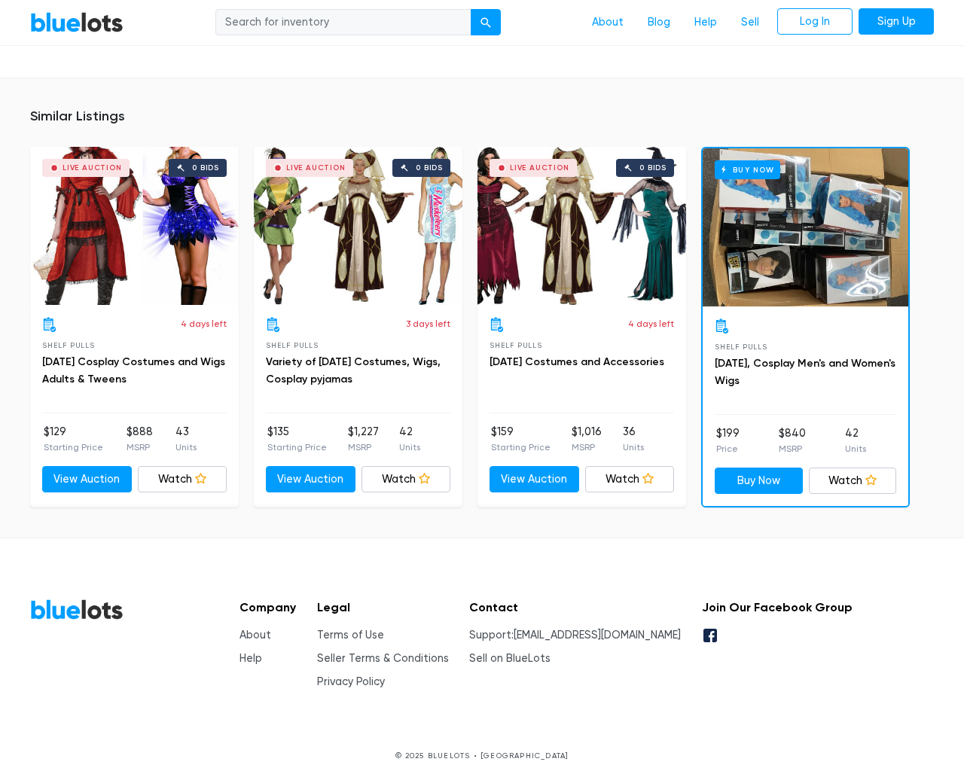
scroll to position [1428, 0]
type input "the"
